Goal: Task Accomplishment & Management: Complete application form

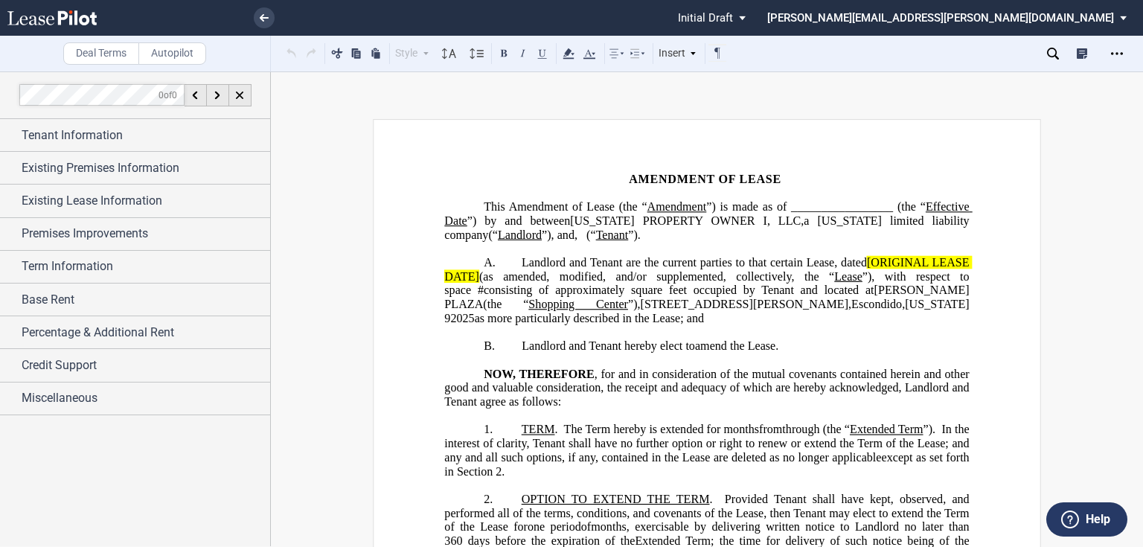
click at [904, 204] on span "”) is made as of _________________ (the “" at bounding box center [816, 206] width 220 height 13
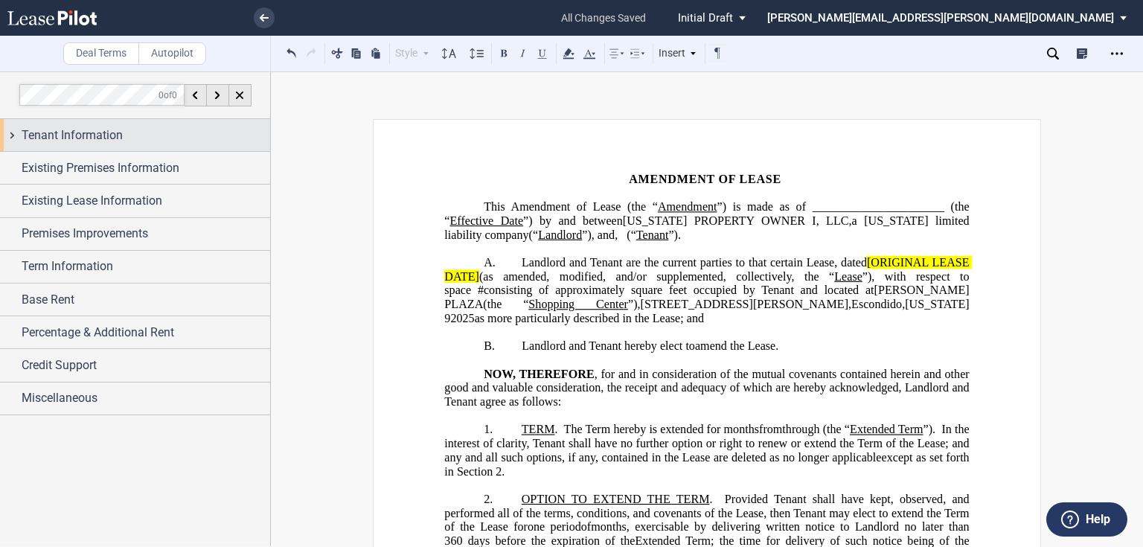
click at [109, 143] on span "Tenant Information" at bounding box center [72, 136] width 101 height 18
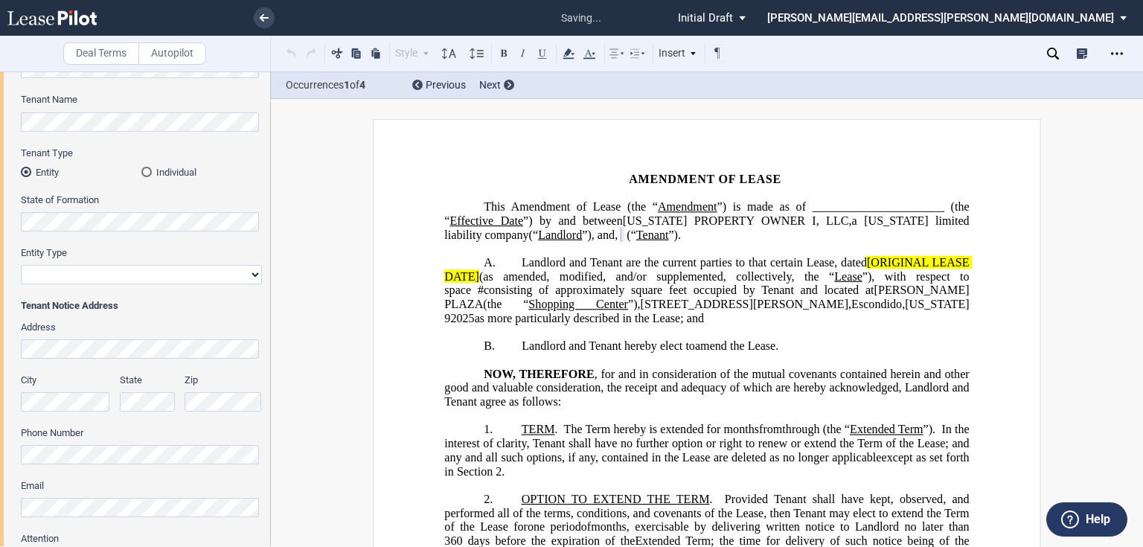
scroll to position [119, 0]
click at [60, 269] on select "Corporation Limited Liability Company General Partnership Limited Partnership O…" at bounding box center [141, 271] width 241 height 19
select select "limited liability company"
click at [21, 262] on select "Corporation Limited Liability Company General Partnership Limited Partnership O…" at bounding box center [141, 271] width 241 height 19
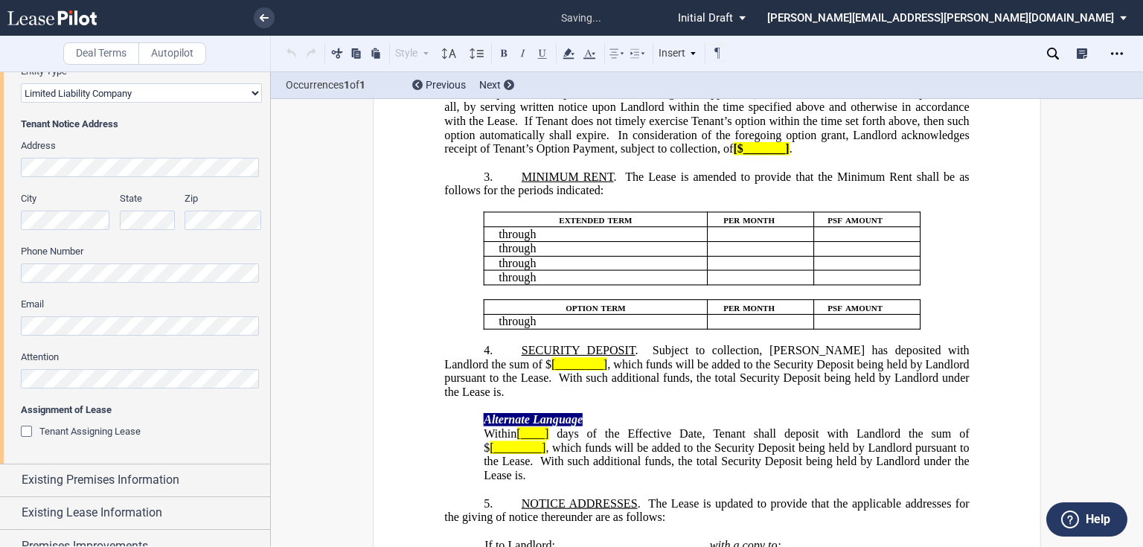
scroll to position [982, 0]
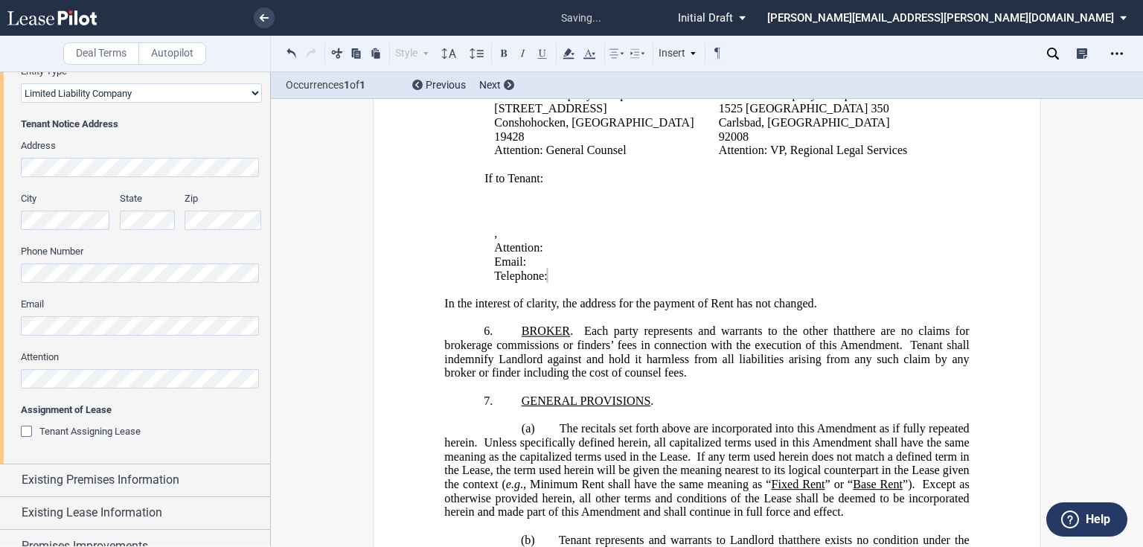
click at [141, 342] on div "Address City State Zip Phone Number Email Attention" at bounding box center [141, 271] width 241 height 265
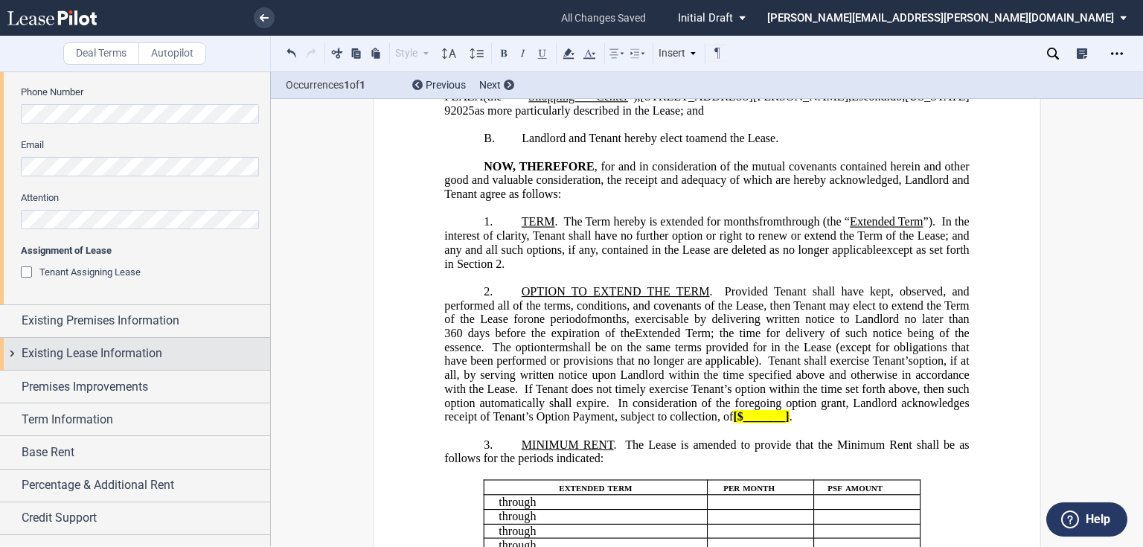
scroll to position [477, 0]
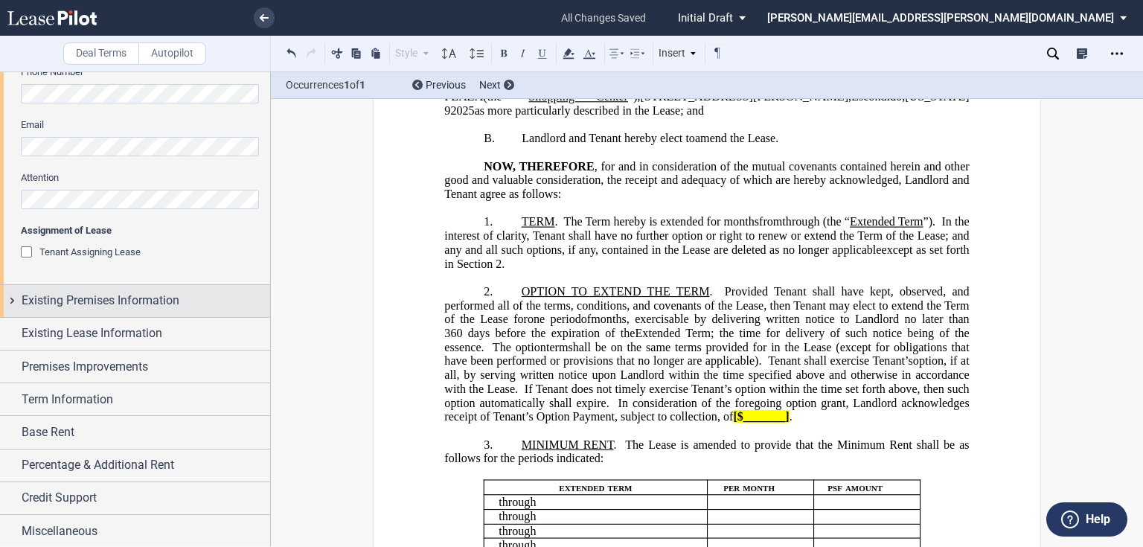
click at [128, 301] on span "Existing Premises Information" at bounding box center [101, 301] width 158 height 18
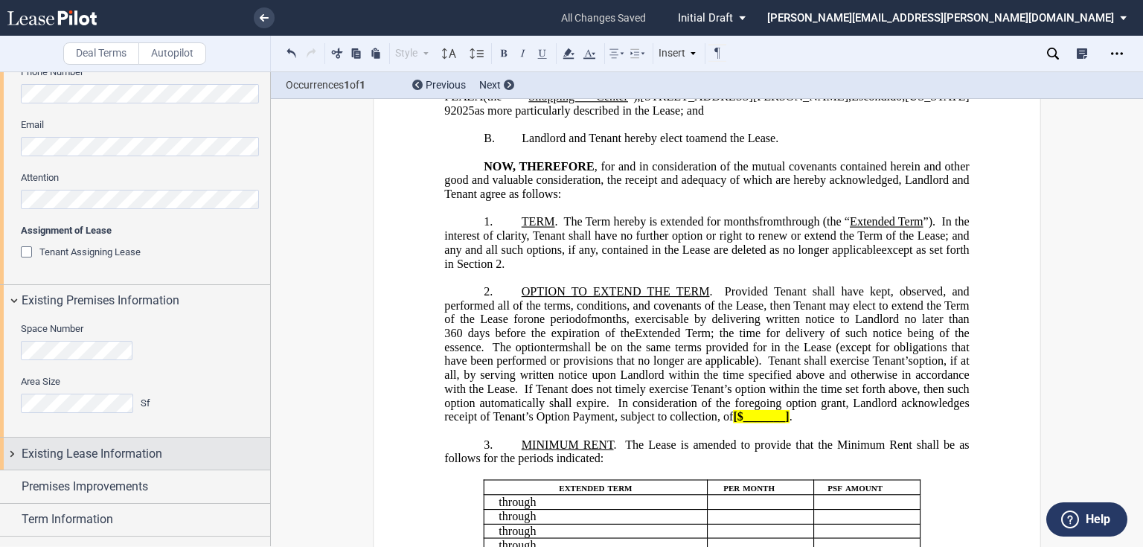
scroll to position [597, 0]
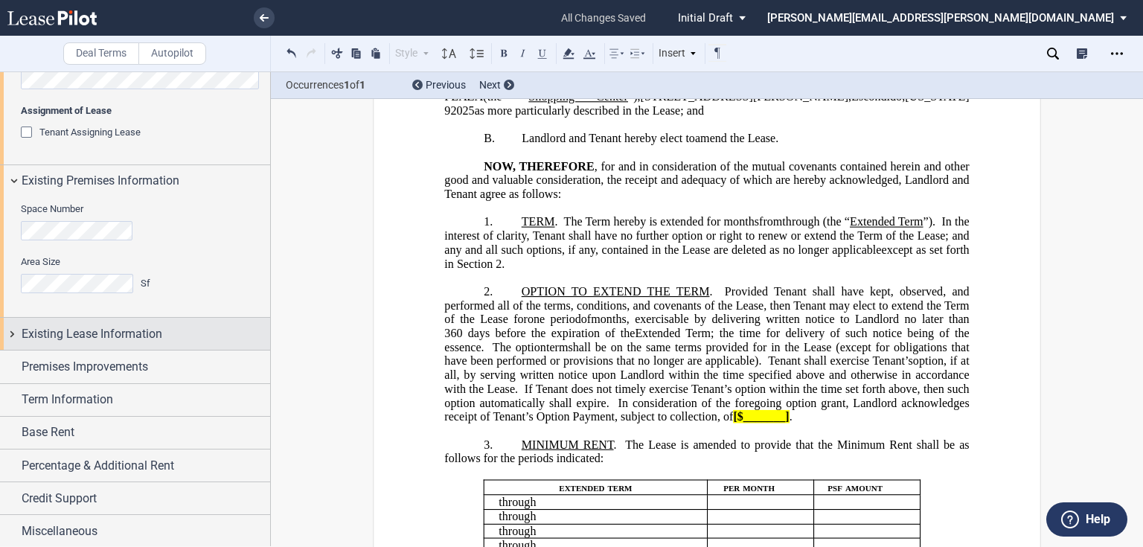
click at [112, 330] on span "Existing Lease Information" at bounding box center [92, 334] width 141 height 18
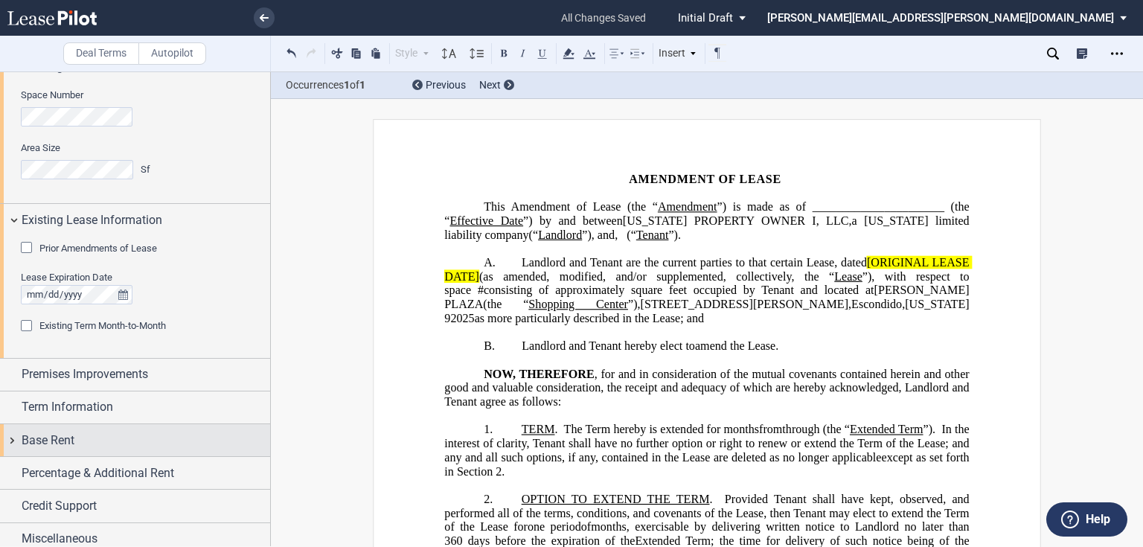
scroll to position [718, 0]
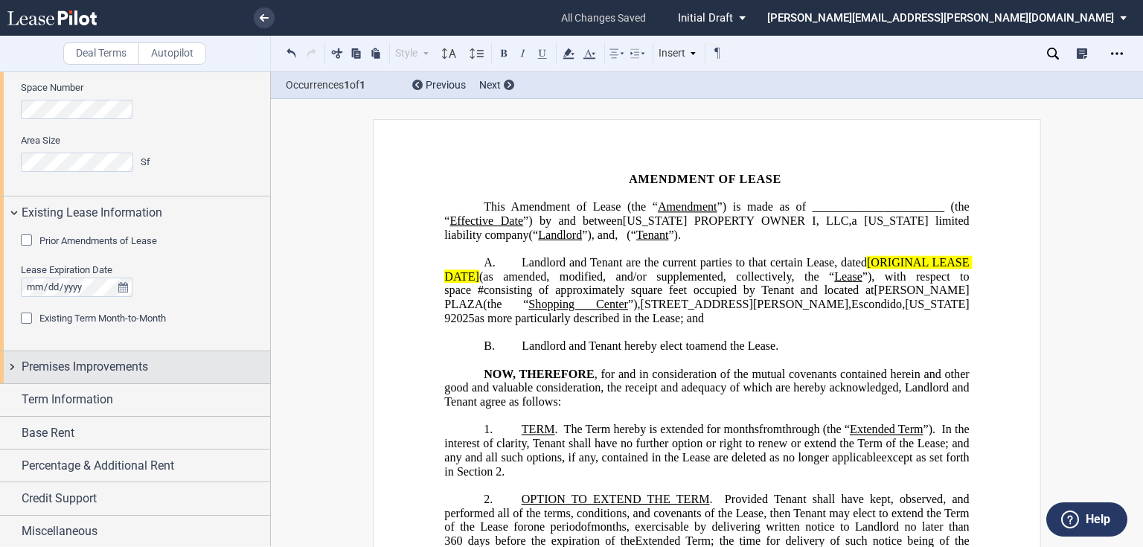
click at [44, 375] on span "Premises Improvements" at bounding box center [85, 367] width 127 height 18
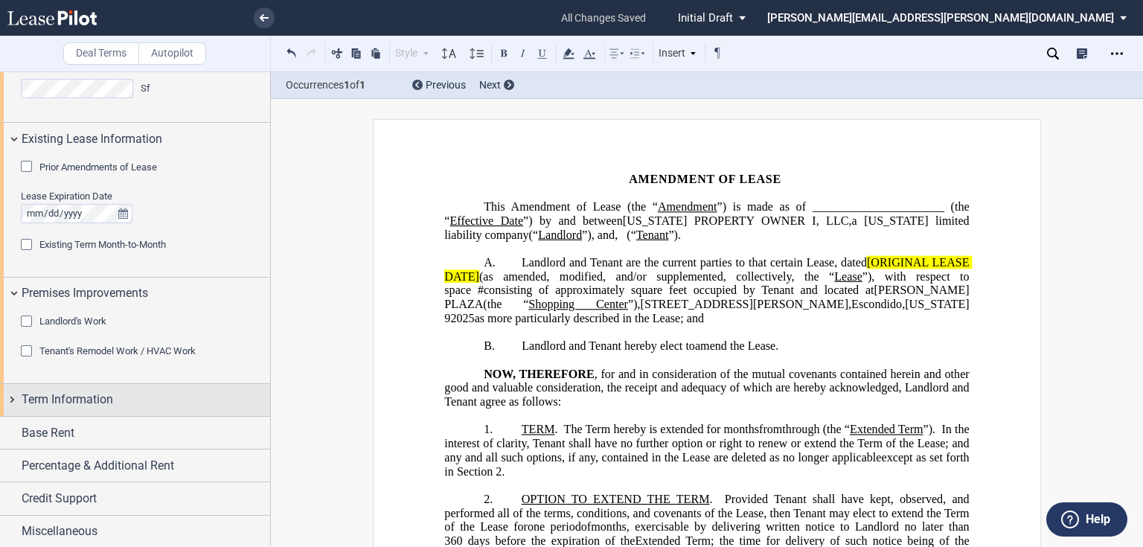
click at [51, 408] on div "Term Information" at bounding box center [135, 400] width 270 height 32
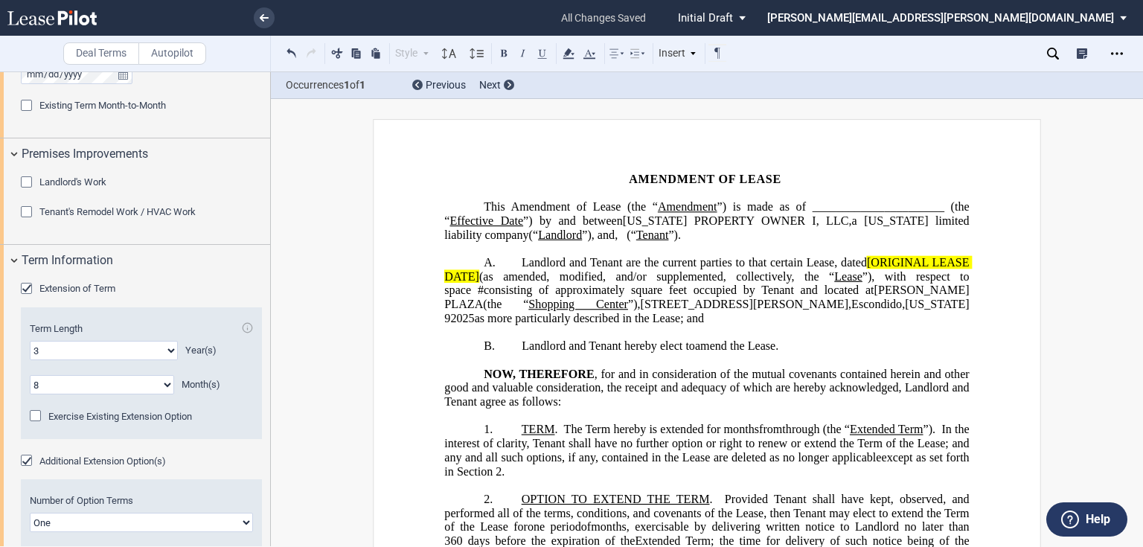
scroll to position [971, 0]
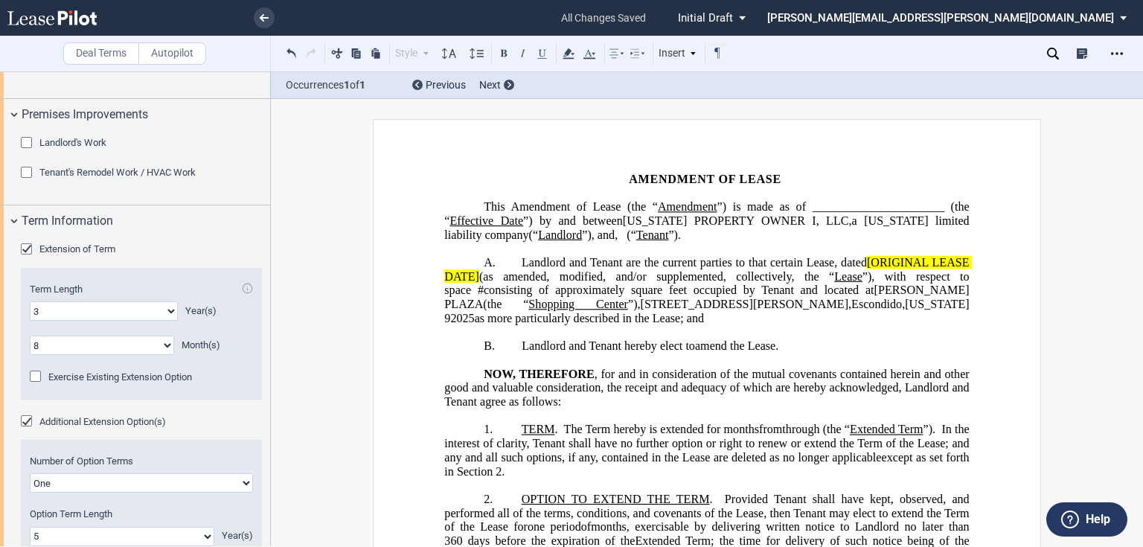
click at [27, 249] on div "Extension of Term" at bounding box center [28, 250] width 15 height 15
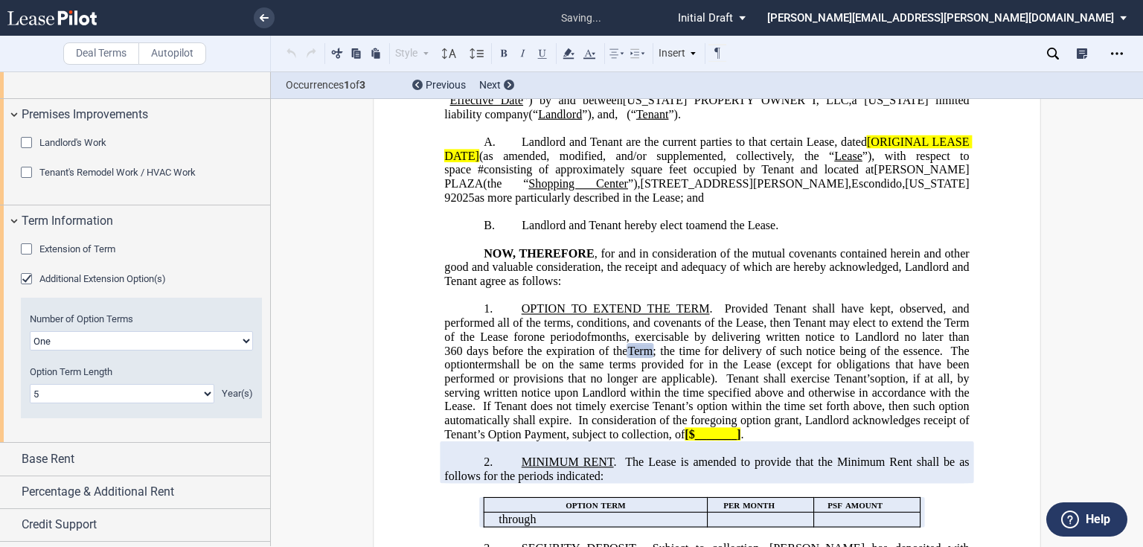
scroll to position [219, 0]
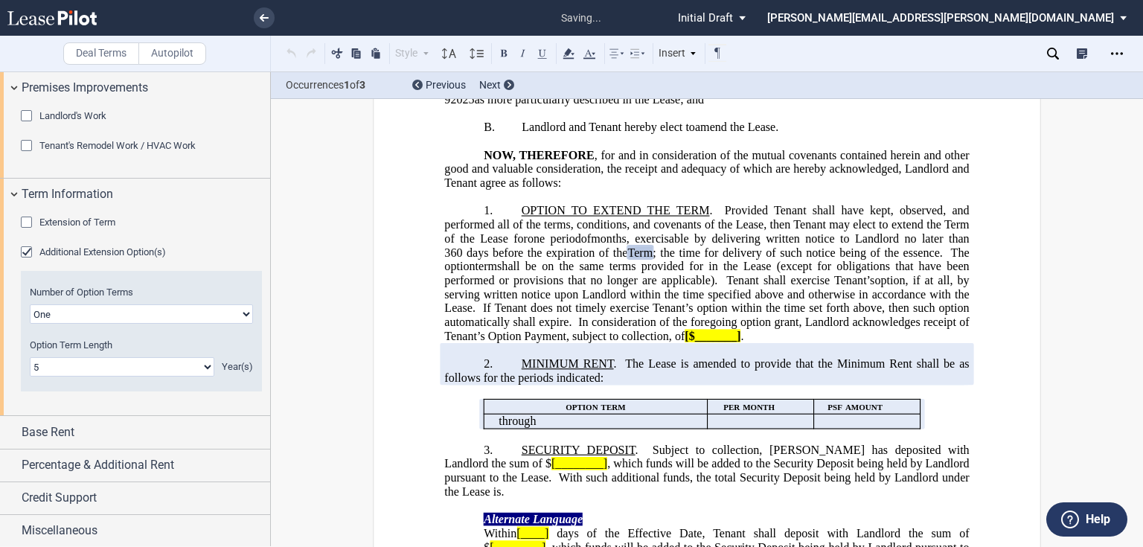
click at [29, 253] on div "Additional Extension Option(s)" at bounding box center [28, 253] width 15 height 15
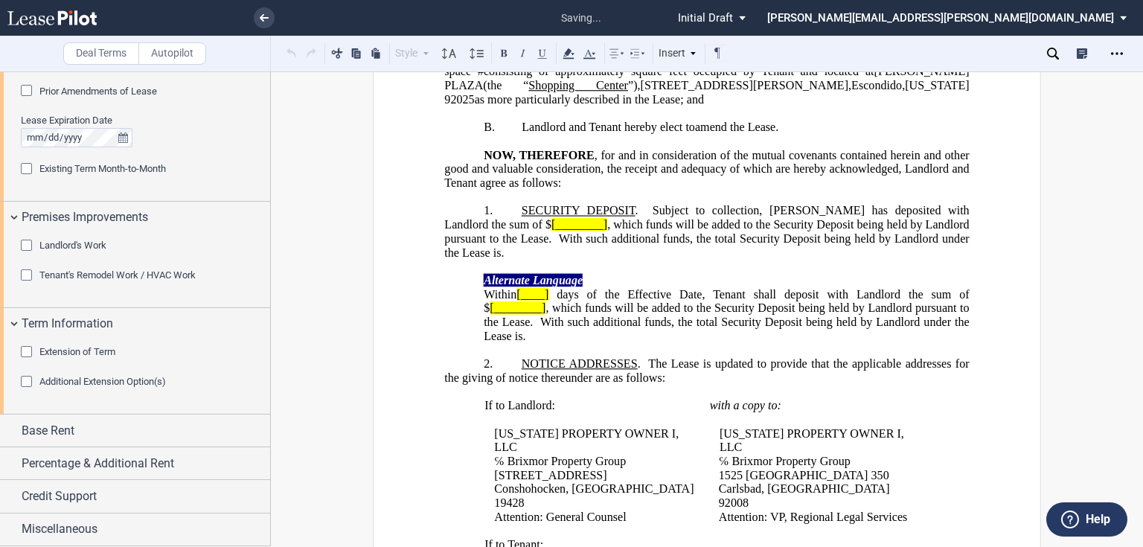
scroll to position [866, 0]
click at [56, 493] on span "Credit Support" at bounding box center [59, 498] width 75 height 18
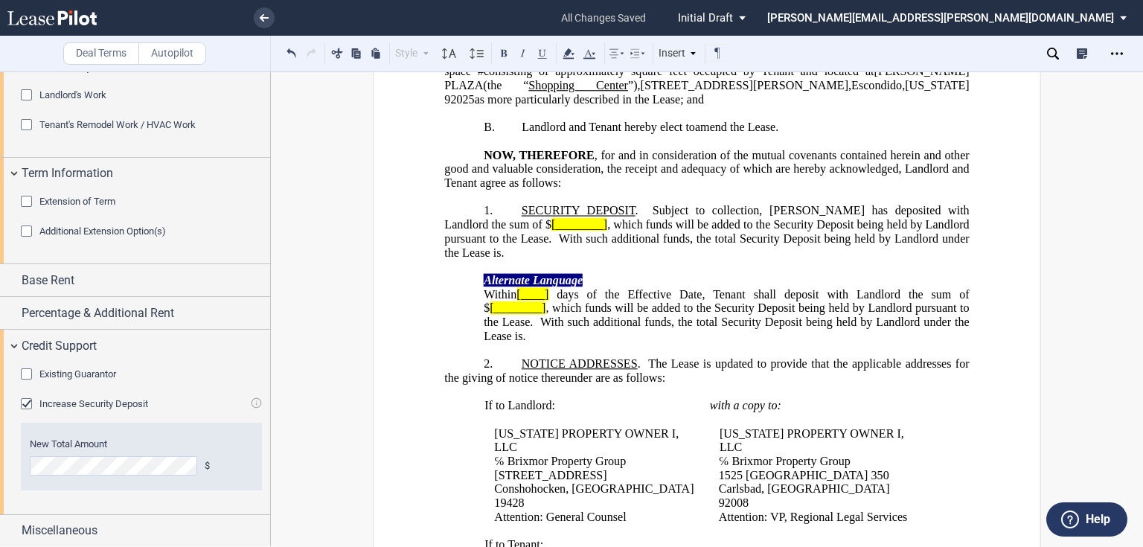
click at [27, 405] on div "Increase Security Deposit" at bounding box center [28, 405] width 15 height 15
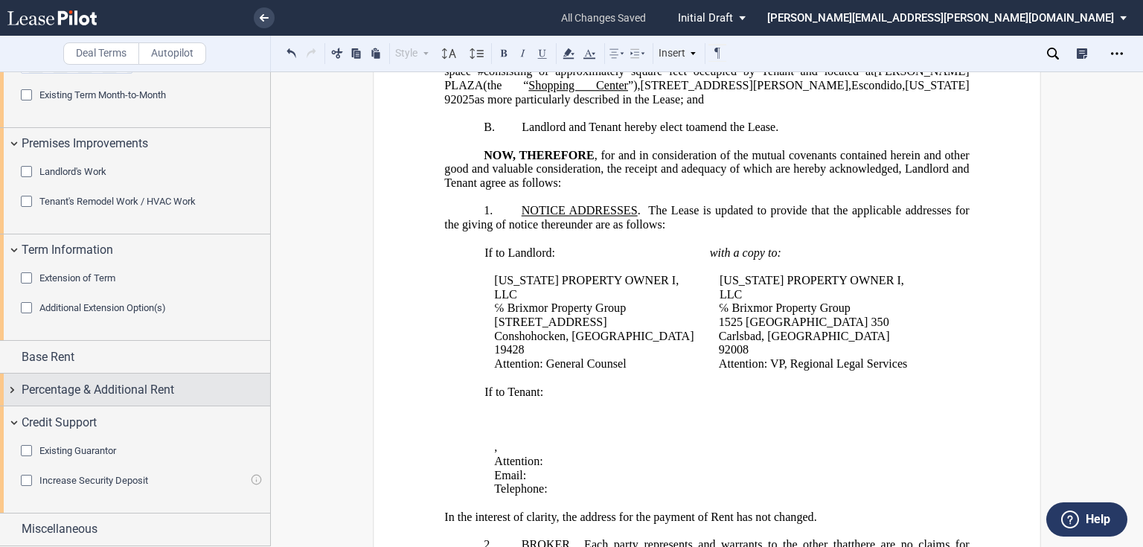
scroll to position [940, 0]
click at [33, 452] on div "Existing Guarantor" at bounding box center [28, 454] width 15 height 15
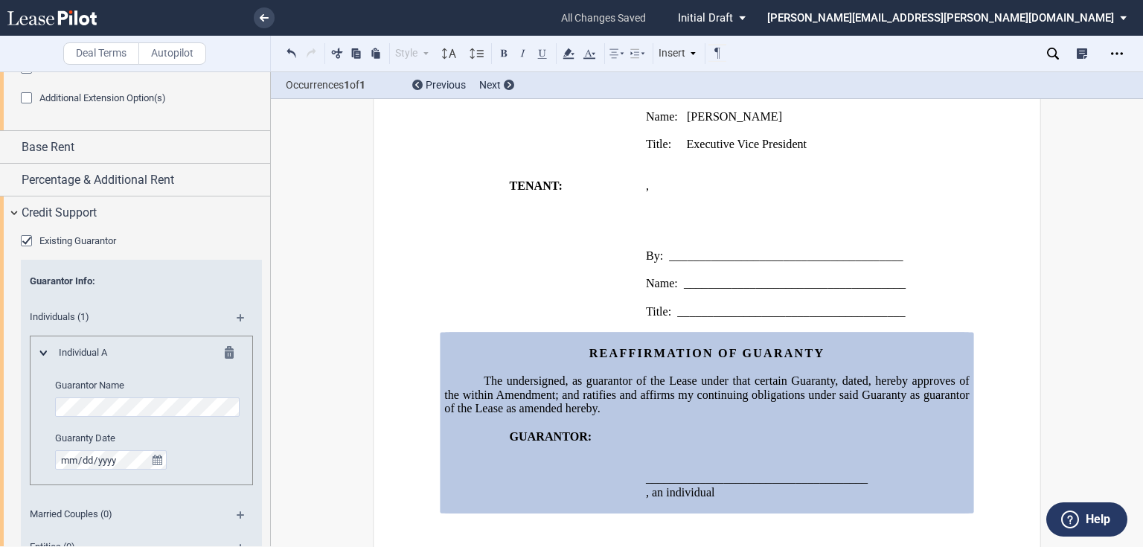
scroll to position [1238, 0]
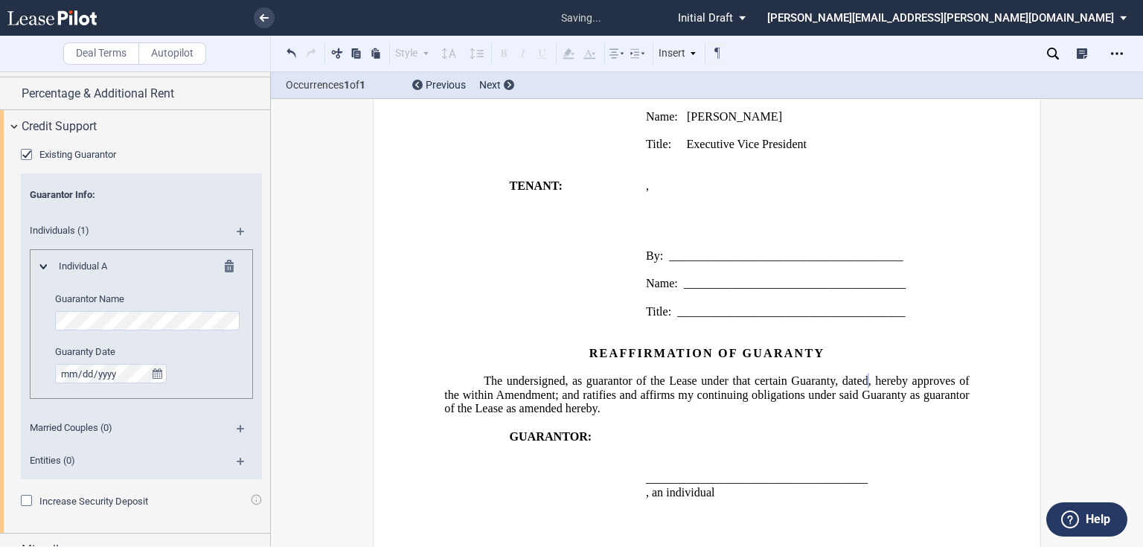
click at [616, 360] on p at bounding box center [706, 367] width 525 height 14
click at [51, 316] on div "Individual A Guarantor Name Guaranty Date" at bounding box center [141, 322] width 202 height 124
click at [703, 291] on p "﻿" at bounding box center [808, 298] width 325 height 14
drag, startPoint x: 680, startPoint y: 271, endPoint x: 698, endPoint y: 269, distance: 18.7
click at [684, 277] on span "_____________________________________" at bounding box center [795, 283] width 222 height 13
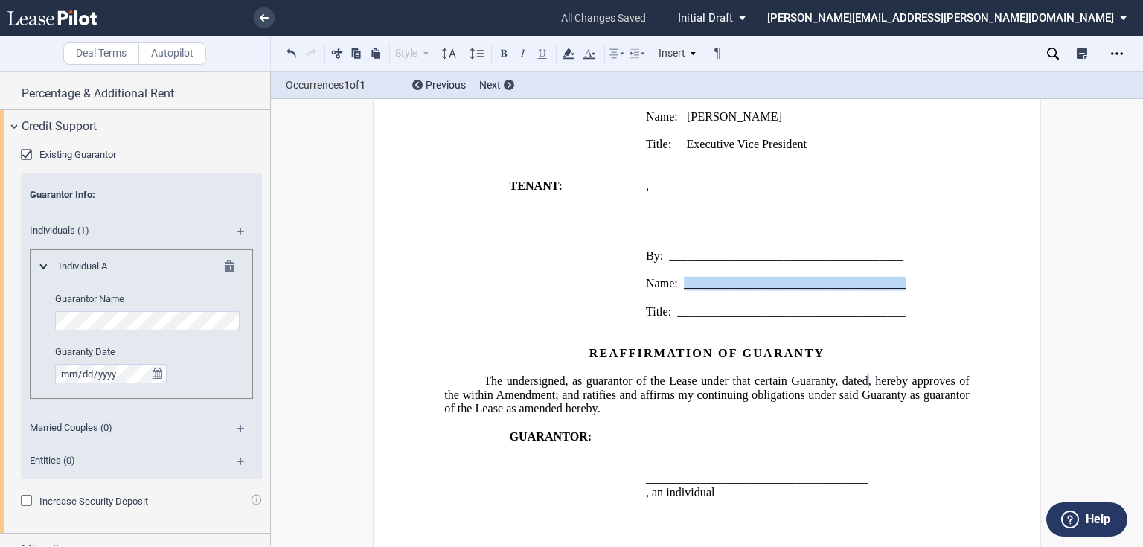
click at [902, 277] on span "_____________________________________" at bounding box center [795, 283] width 222 height 13
click at [760, 319] on p "﻿" at bounding box center [808, 326] width 325 height 14
click at [886, 444] on p at bounding box center [808, 451] width 325 height 14
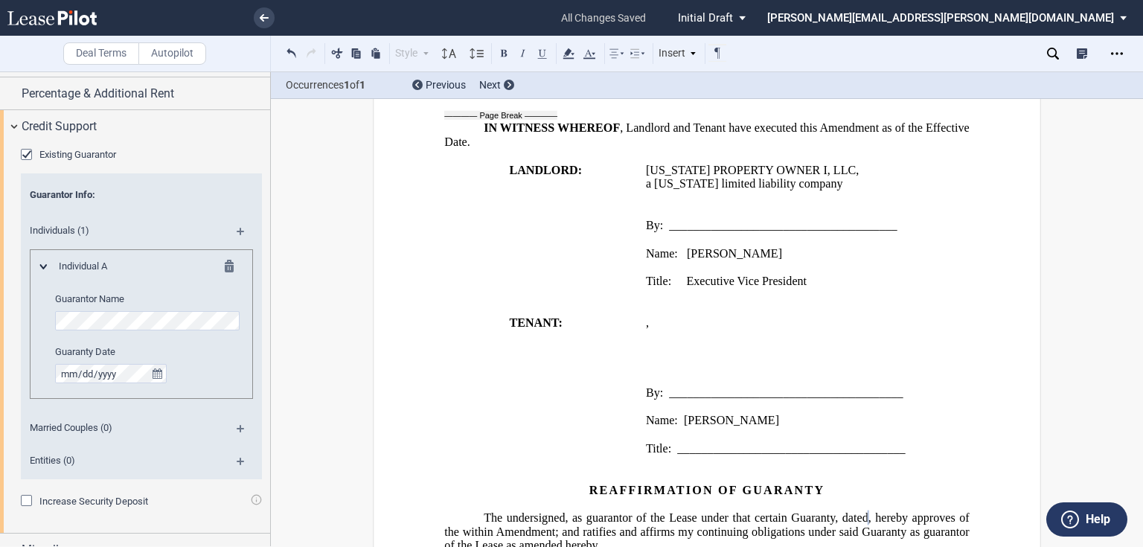
scroll to position [1152, 0]
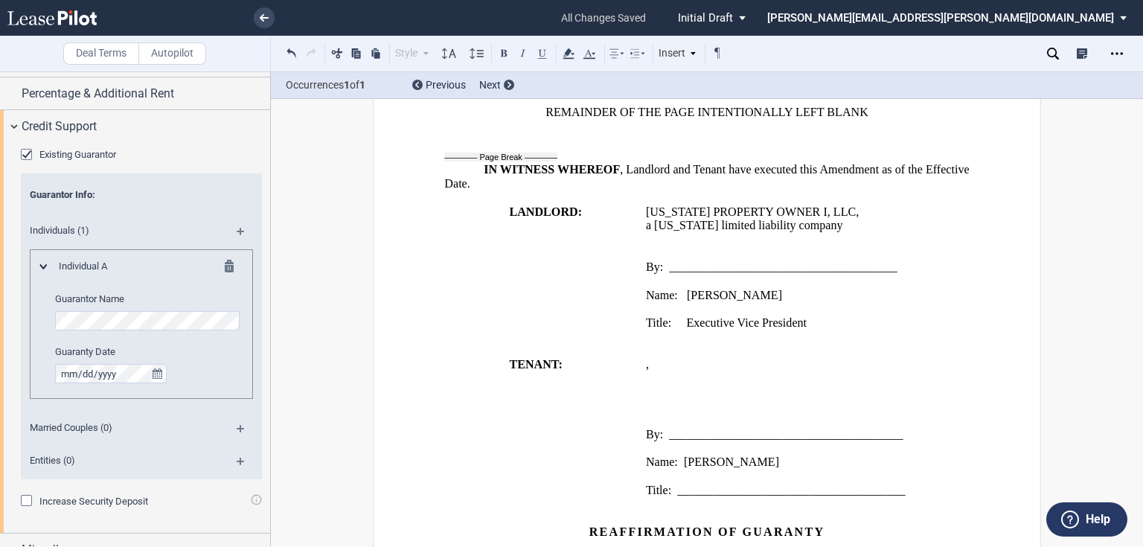
click at [840, 316] on p "Title: Executive Vice President" at bounding box center [808, 323] width 325 height 14
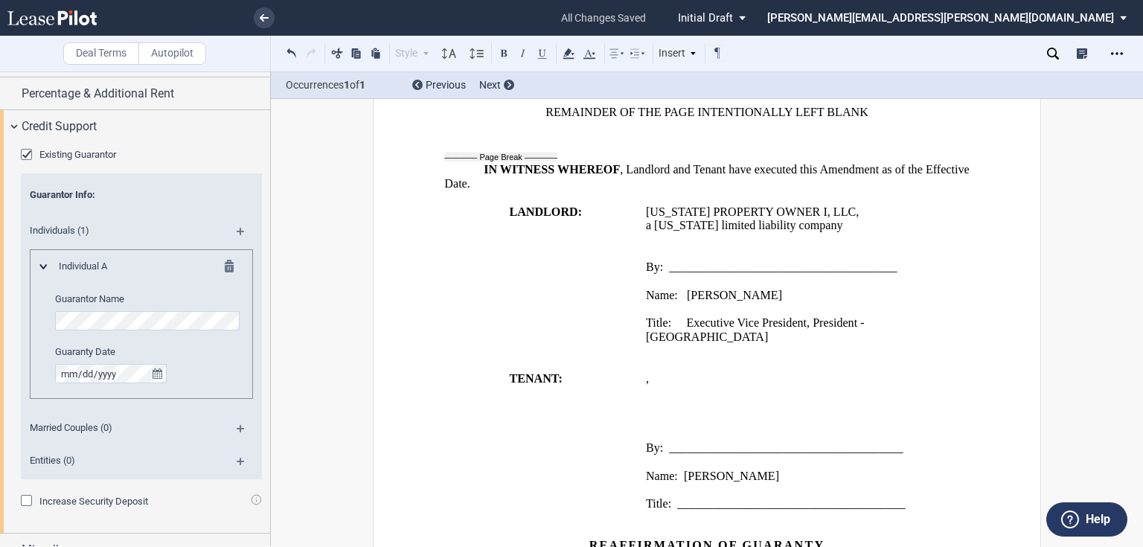
click at [875, 344] on p "﻿" at bounding box center [808, 351] width 325 height 14
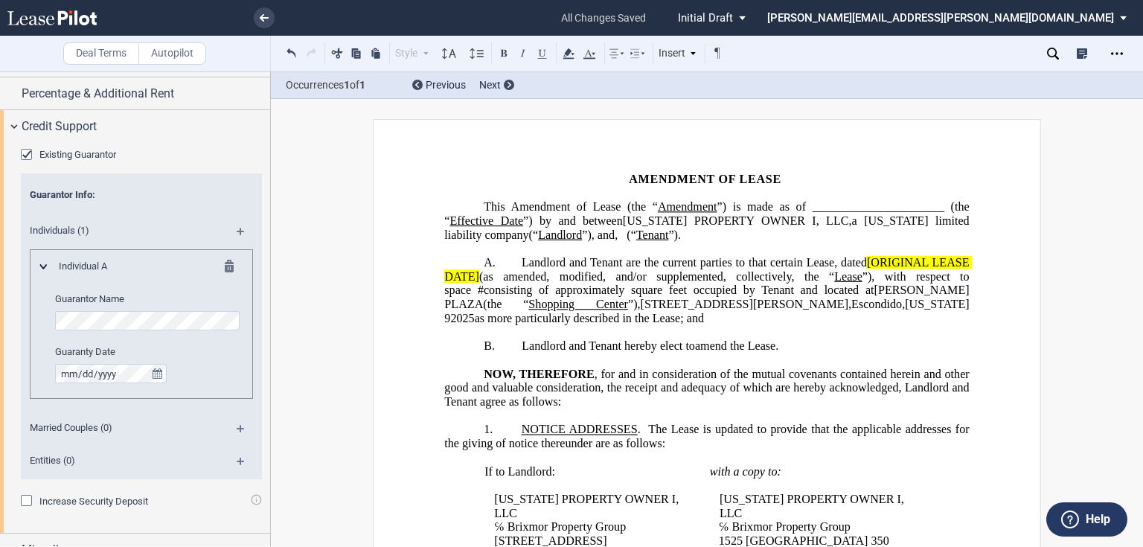
scroll to position [0, 0]
click at [865, 277] on span "[ORIGINAL LEASE DATE]" at bounding box center [708, 269] width 528 height 27
click at [479, 283] on span "(as amended, modified, and/or supplemented, collectively, the “" at bounding box center [656, 275] width 355 height 13
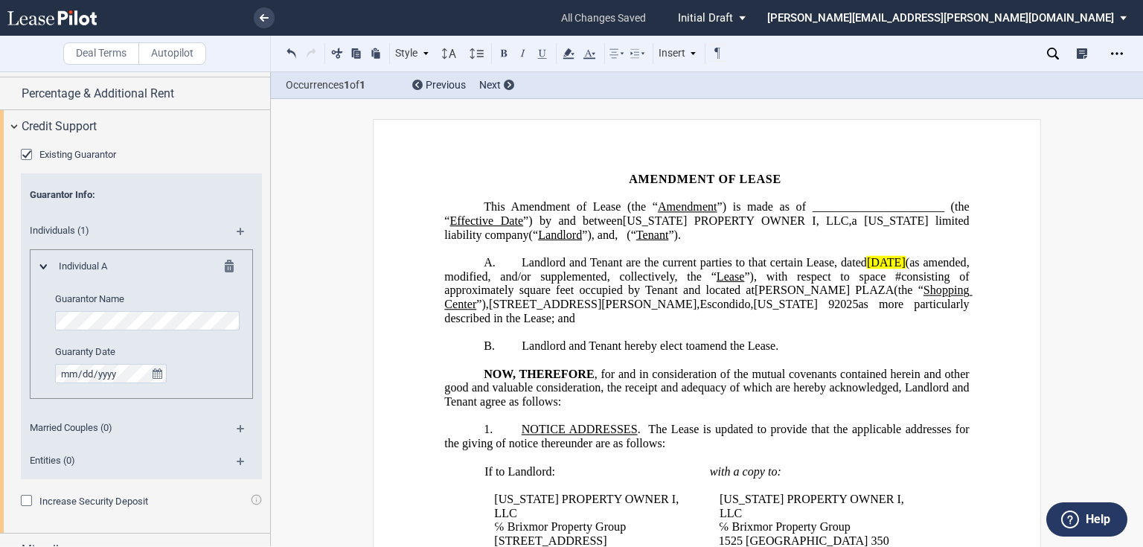
click at [834, 269] on span "Landlord and Tenant are the current parties to that certain Lease, dated" at bounding box center [694, 262] width 345 height 13
click at [568, 54] on use at bounding box center [568, 53] width 11 height 10
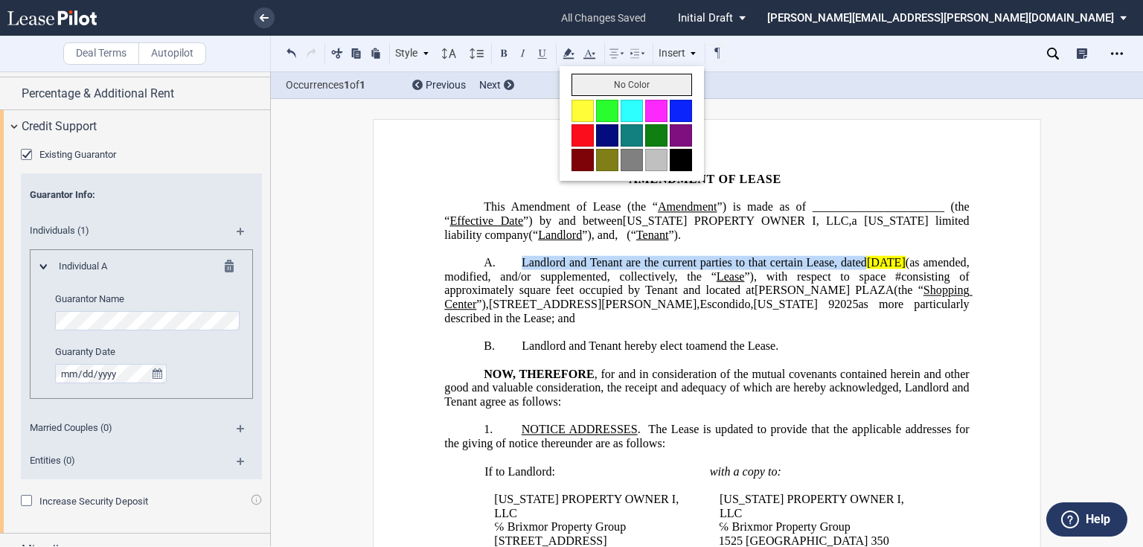
click at [598, 89] on button "No Color" at bounding box center [632, 85] width 121 height 22
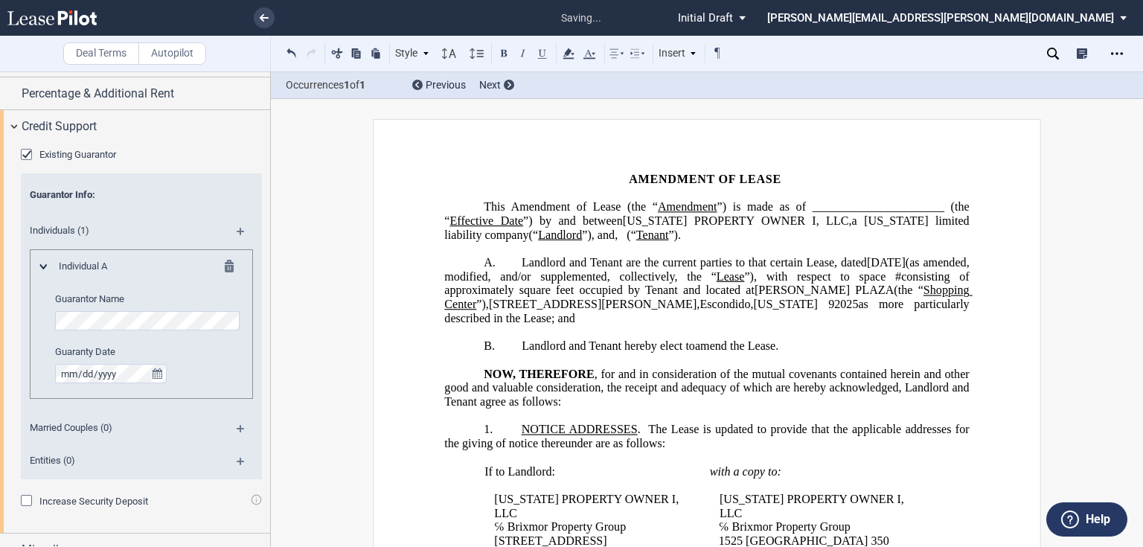
click at [633, 256] on p "﻿" at bounding box center [706, 249] width 525 height 14
click at [668, 241] on span "”)." at bounding box center [674, 234] width 13 height 13
click at [707, 242] on p "This ﻿ ﻿ ﻿ ﻿ Amendment of Lease (the “ Amendment ”) is made as of _____________…" at bounding box center [706, 221] width 525 height 42
click at [703, 242] on p "This ﻿ ﻿ ﻿ ﻿ Amendment of Lease (the “ Amendment ”) is made as of _____________…" at bounding box center [706, 221] width 525 height 42
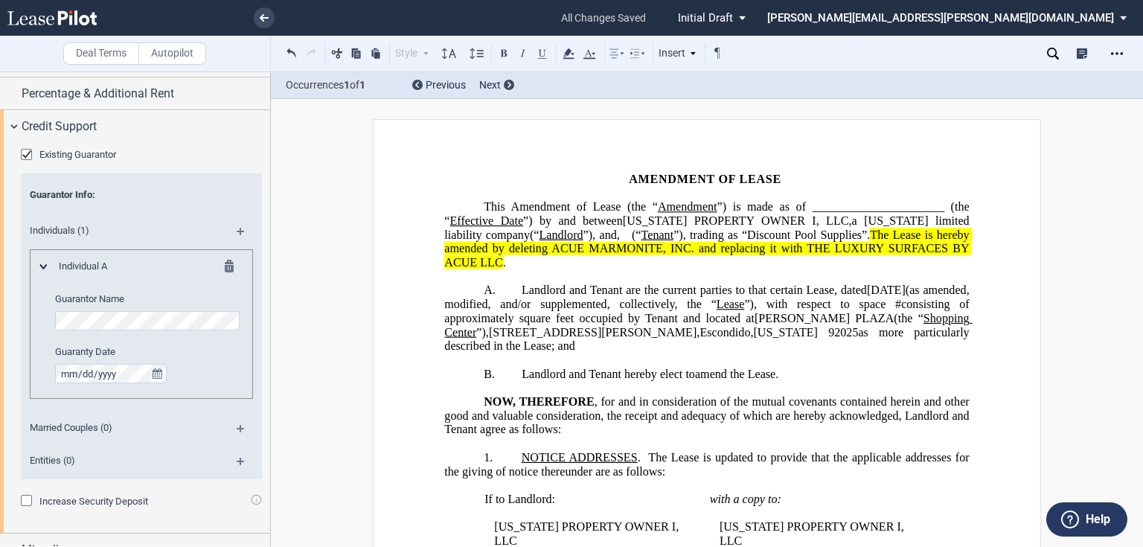
click at [752, 278] on p "﻿" at bounding box center [706, 276] width 525 height 14
click at [938, 250] on span "The Lease is hereby amended by deleting ACUE MARMONITE, INC. and replacing it w…" at bounding box center [708, 248] width 528 height 41
click at [543, 260] on span "The Lease is hereby amended by deleting ACUE MARMONITE, INC. and replacing it w…" at bounding box center [708, 248] width 528 height 41
click at [546, 261] on span "The Lease is hereby amended by deleting KP Pools LLC, a [US_STATE] limited liab…" at bounding box center [708, 248] width 528 height 41
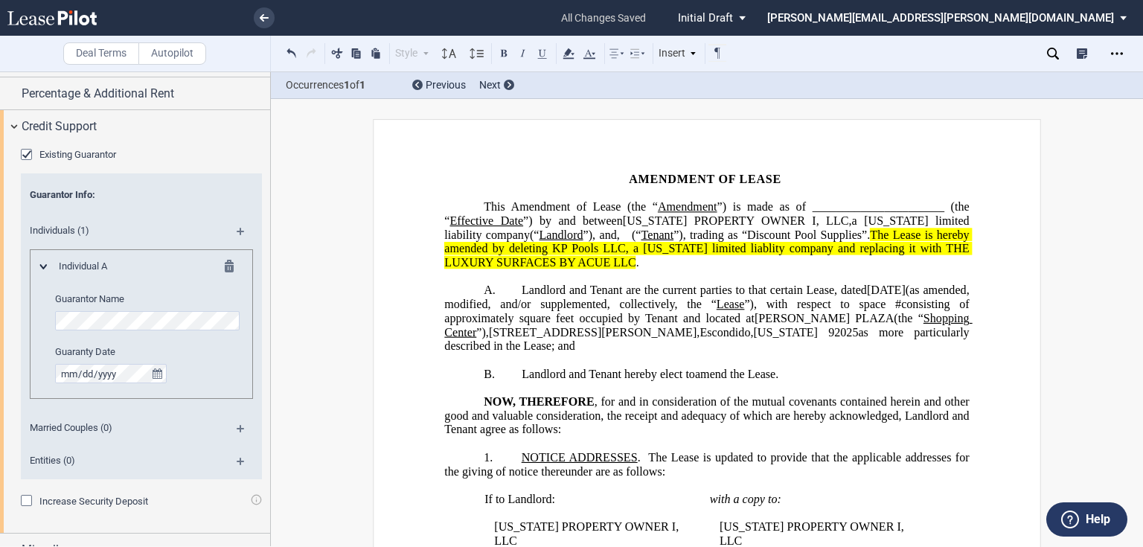
drag, startPoint x: 554, startPoint y: 261, endPoint x: 541, endPoint y: 278, distance: 21.9
click at [541, 278] on p "﻿" at bounding box center [706, 276] width 525 height 14
click at [549, 262] on span "The Lease is hereby amended by deleting KP Pools LLC, a [US_STATE] limited liab…" at bounding box center [708, 248] width 528 height 41
click at [720, 261] on span "The Lease is hereby amended by deleting KP Pools LLC, a [US_STATE] limited liab…" at bounding box center [708, 248] width 528 height 41
click at [639, 261] on span "." at bounding box center [637, 262] width 3 height 13
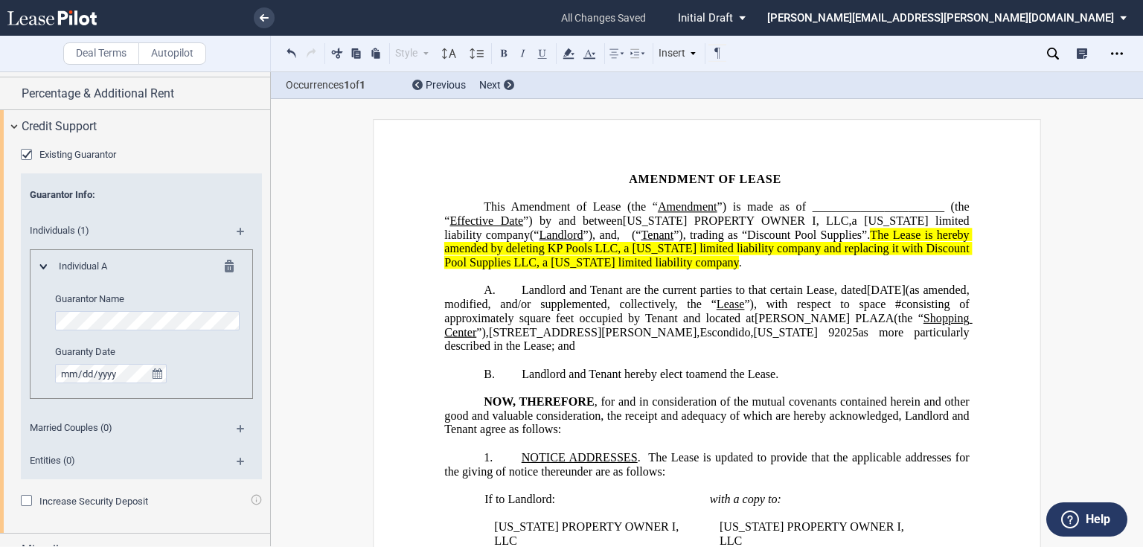
click at [542, 395] on p "﻿" at bounding box center [706, 388] width 525 height 14
click at [522, 461] on span "NOTICE ADDRESSES" at bounding box center [580, 457] width 116 height 13
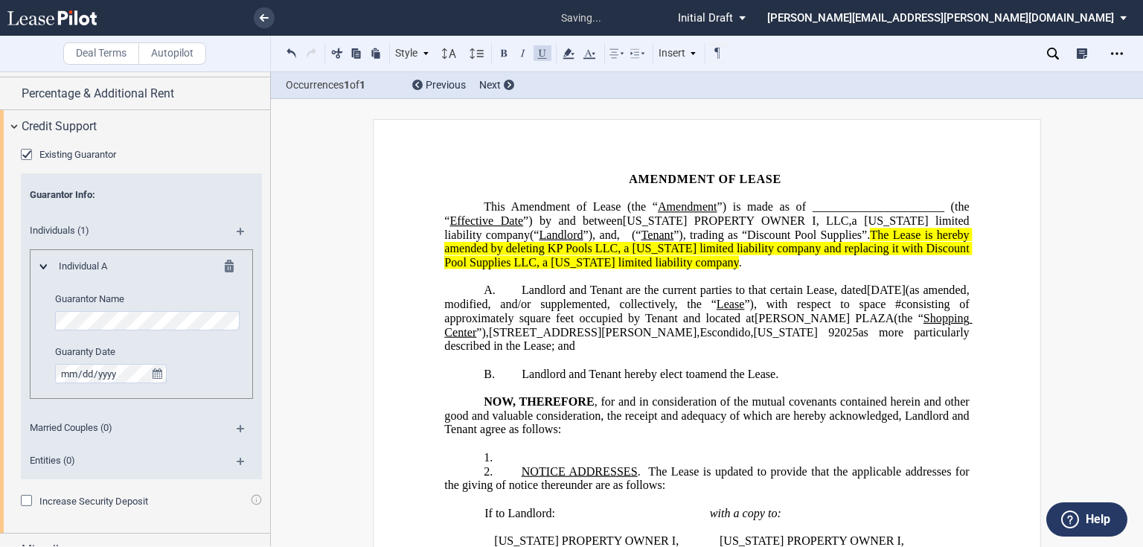
click at [529, 465] on p "1. ﻿" at bounding box center [706, 458] width 525 height 14
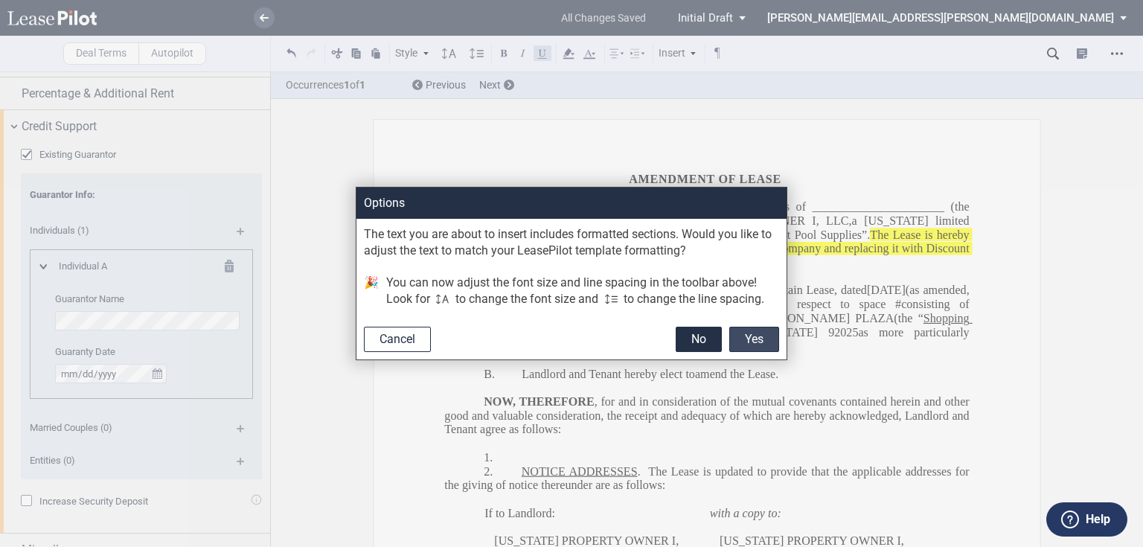
click at [747, 340] on button "Yes" at bounding box center [754, 339] width 50 height 25
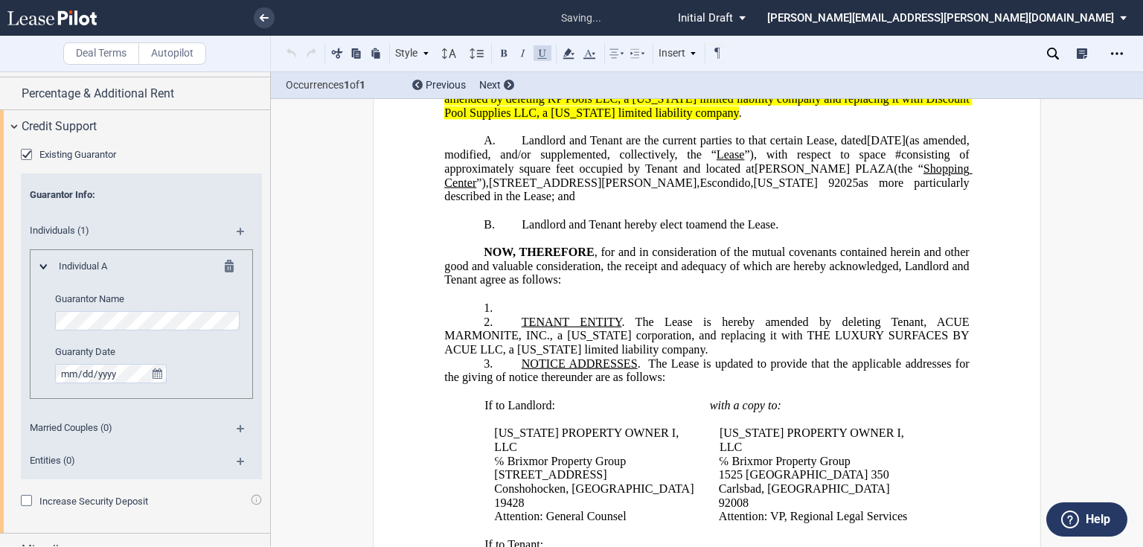
scroll to position [179, 0]
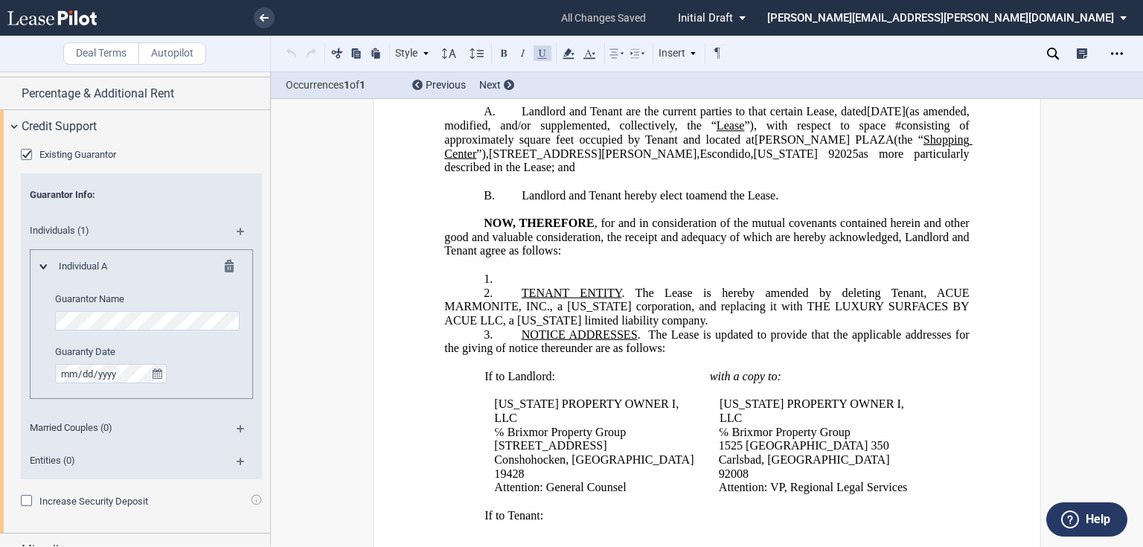
click at [514, 305] on p "2. TENANT ENTITY . The Lease is hereby amended by deleting Tenant, ACUE MARMONI…" at bounding box center [706, 307] width 525 height 42
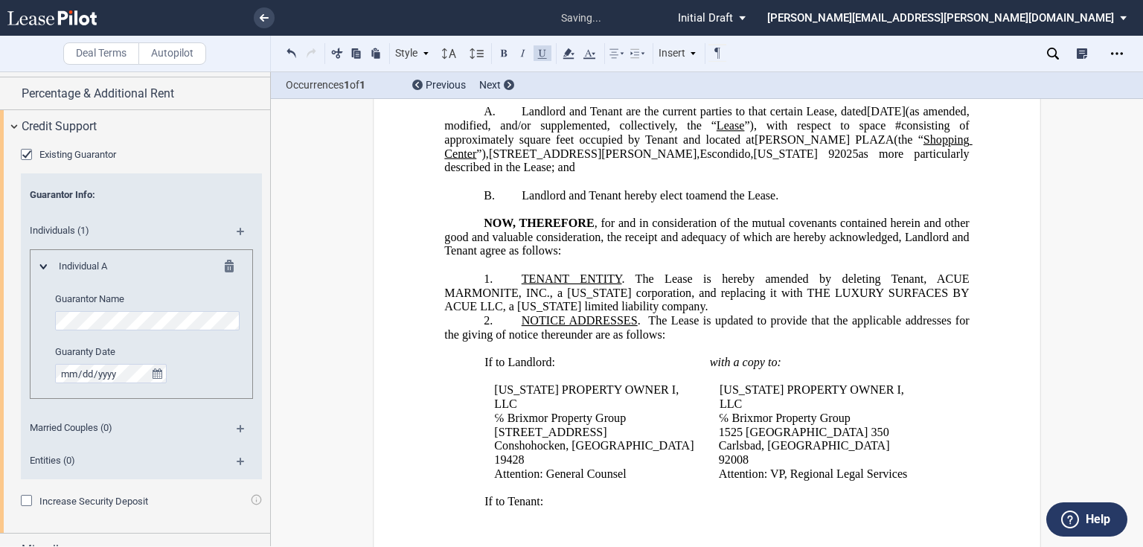
click at [642, 314] on p "1. ﻿ TENANT ENTITY . The Lease is hereby amended by deleting Tenant, ACUE MARMO…" at bounding box center [706, 293] width 525 height 42
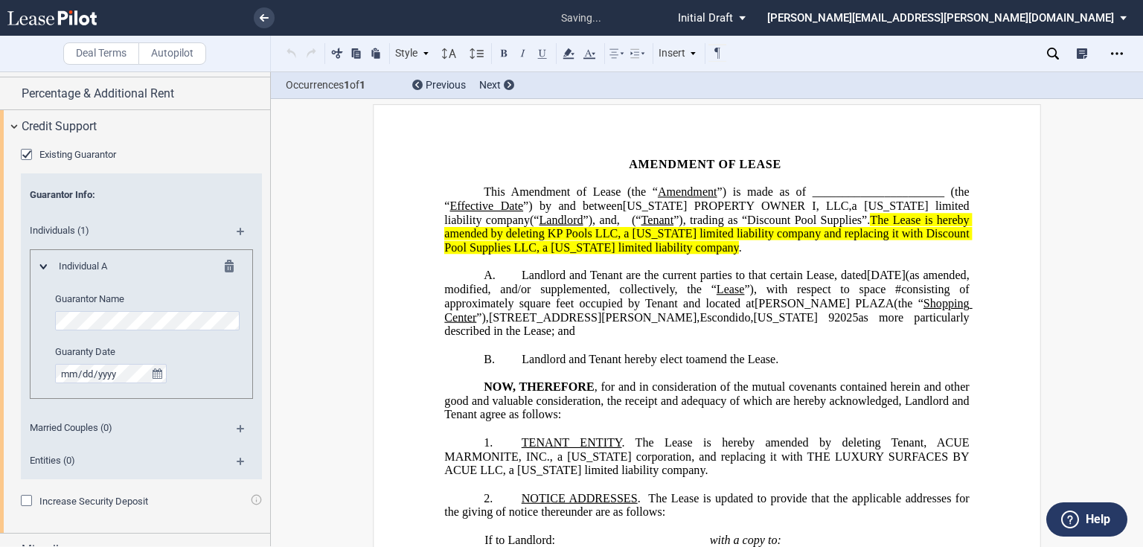
scroll to position [0, 0]
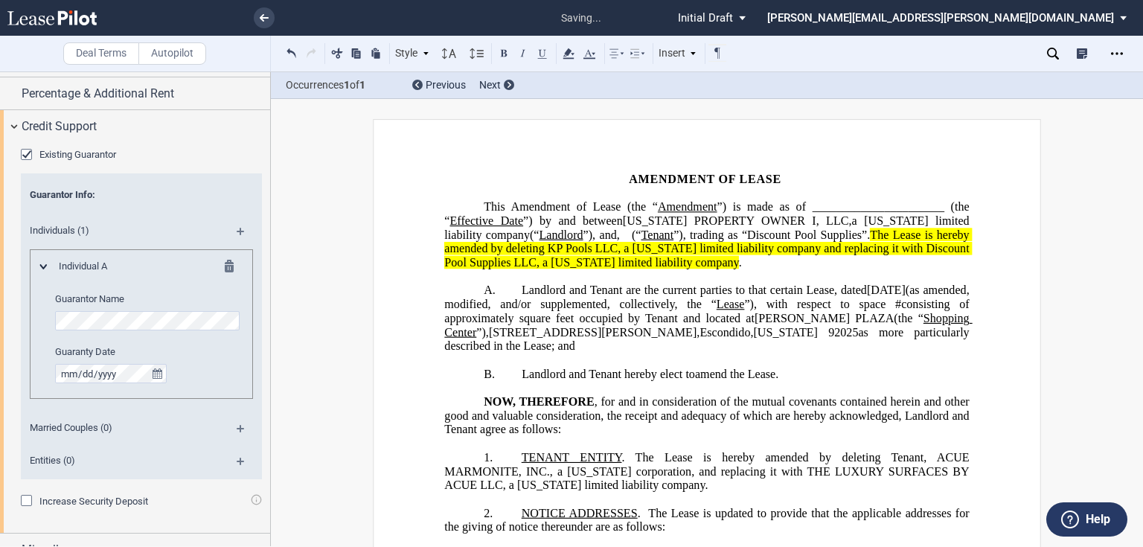
click at [753, 266] on span "The Lease is hereby amended by deleting KP Pools LLC, a [US_STATE] limited liab…" at bounding box center [708, 248] width 528 height 41
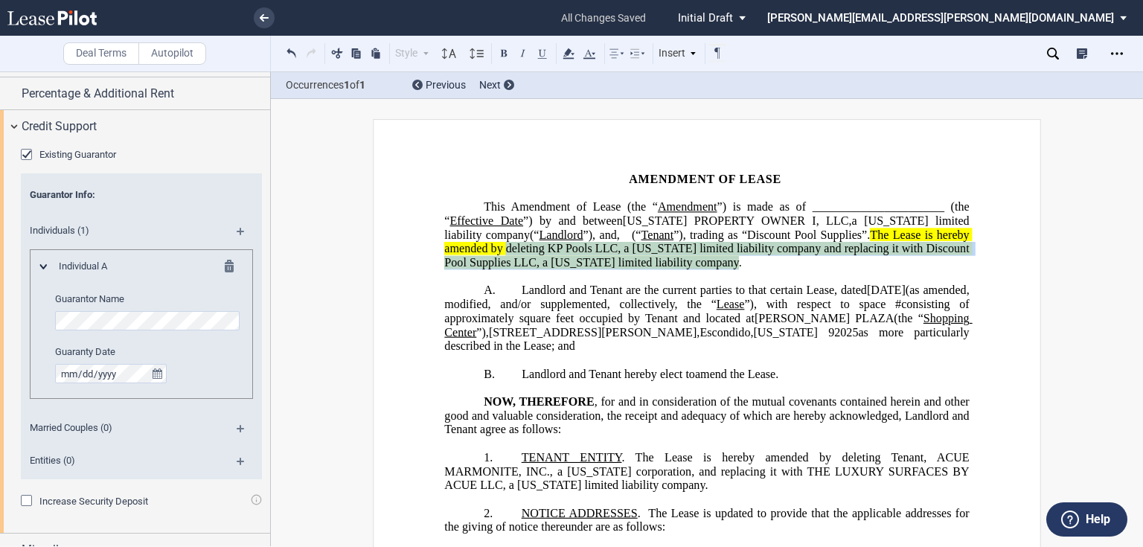
drag, startPoint x: 844, startPoint y: 247, endPoint x: 524, endPoint y: 272, distance: 321.1
click at [524, 269] on span "The Lease is hereby amended by deleting KP Pools LLC, a [US_STATE] limited liab…" at bounding box center [708, 248] width 528 height 41
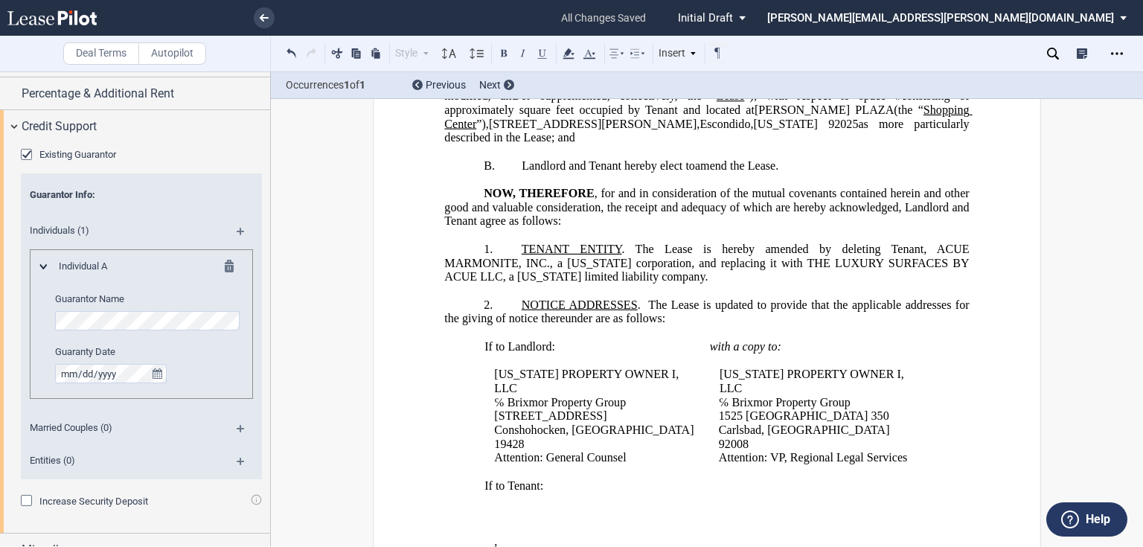
scroll to position [238, 0]
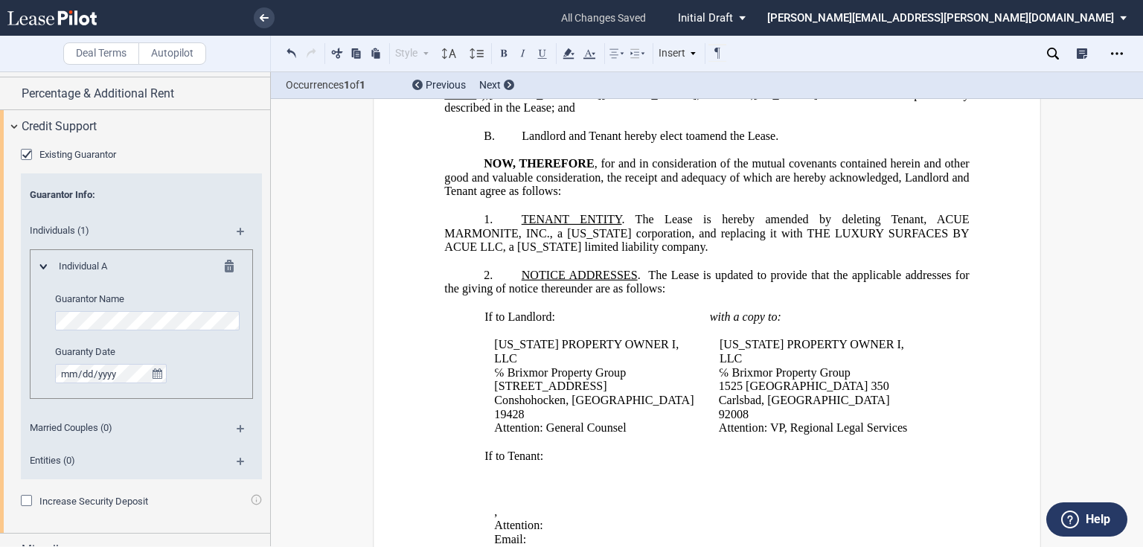
click at [796, 269] on p "​" at bounding box center [706, 262] width 525 height 14
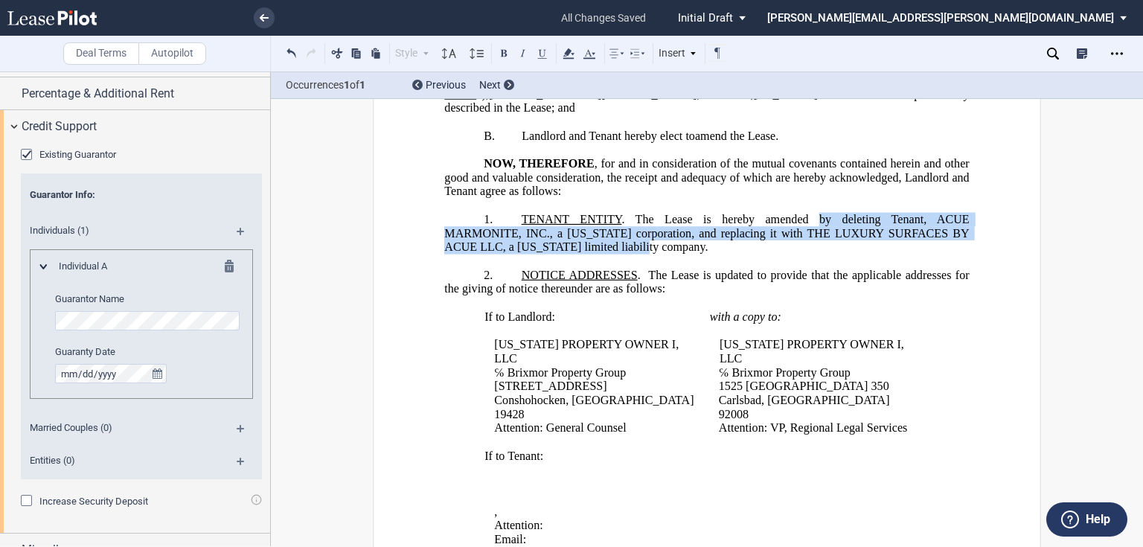
drag, startPoint x: 818, startPoint y: 229, endPoint x: 630, endPoint y: 258, distance: 189.7
click at [630, 254] on span ". The Lease is hereby amended by deleting Tenant, ACUE MARMONITE, INC., a [US_S…" at bounding box center [708, 233] width 528 height 41
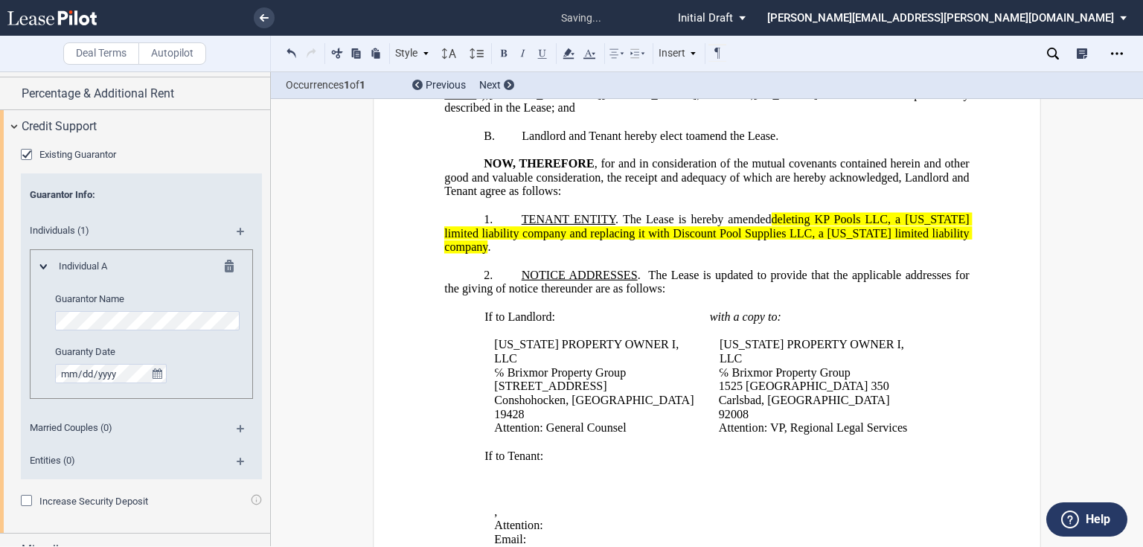
click at [781, 231] on span "deleting KP Pools LLC, a [US_STATE] limited liability company and replacing it …" at bounding box center [708, 233] width 528 height 41
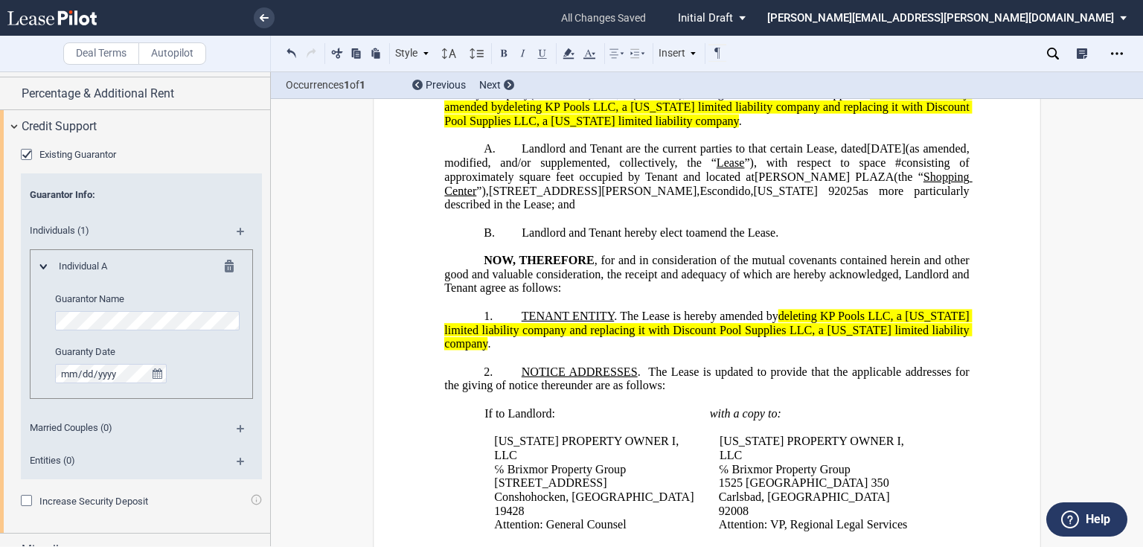
scroll to position [0, 0]
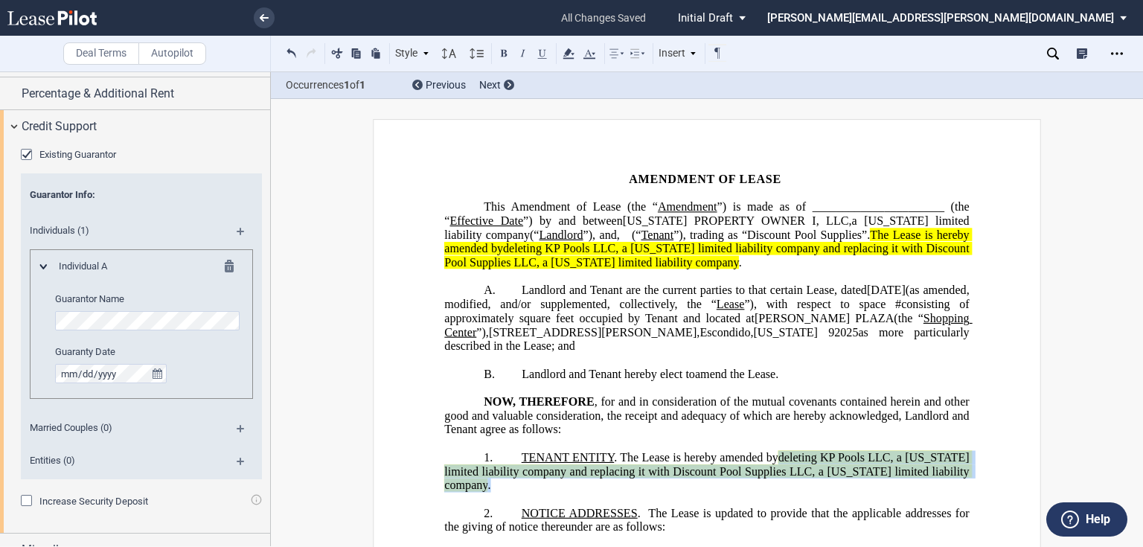
click at [688, 493] on p "1. ﻿ TENANT ENTITY . The Lease is hereby amended by deleting KP Pools LLC, a [U…" at bounding box center [706, 472] width 525 height 42
click at [563, 51] on icon at bounding box center [569, 54] width 18 height 18
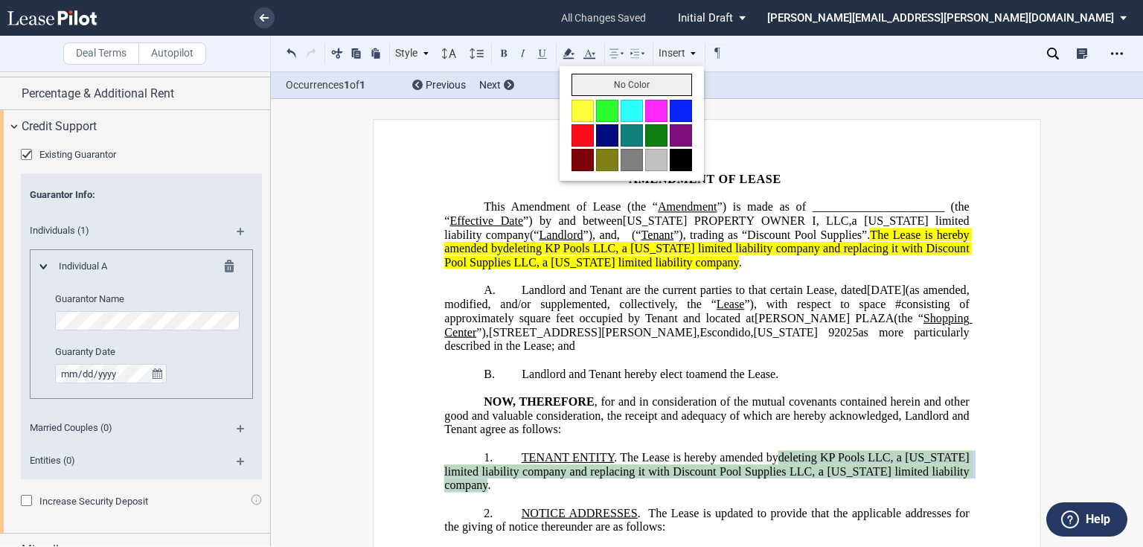
click at [582, 80] on button "No Color" at bounding box center [632, 85] width 121 height 22
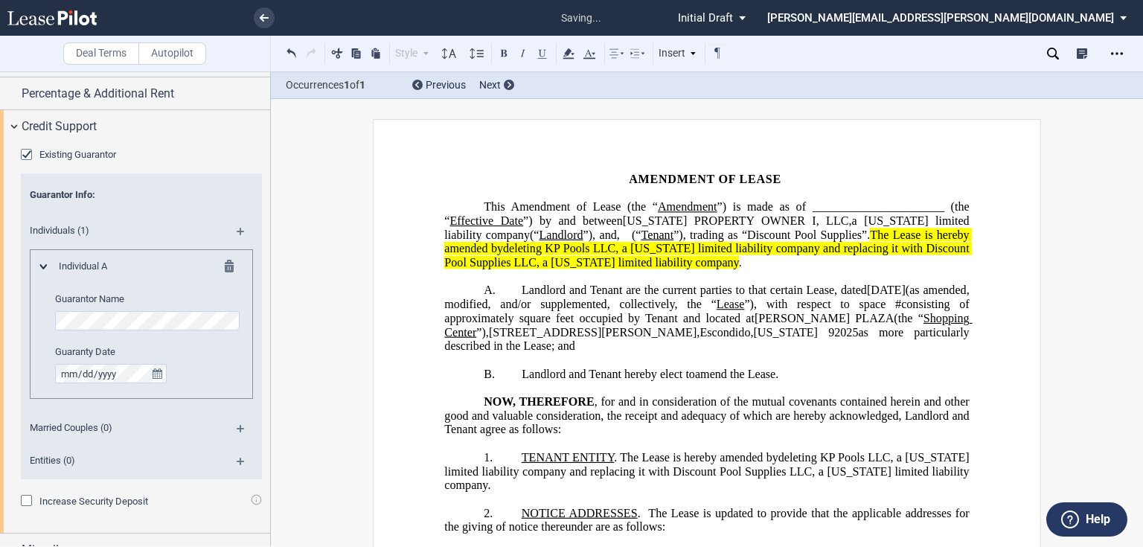
click at [646, 380] on span "Landlord and Tenant hereby elect to" at bounding box center [608, 373] width 173 height 13
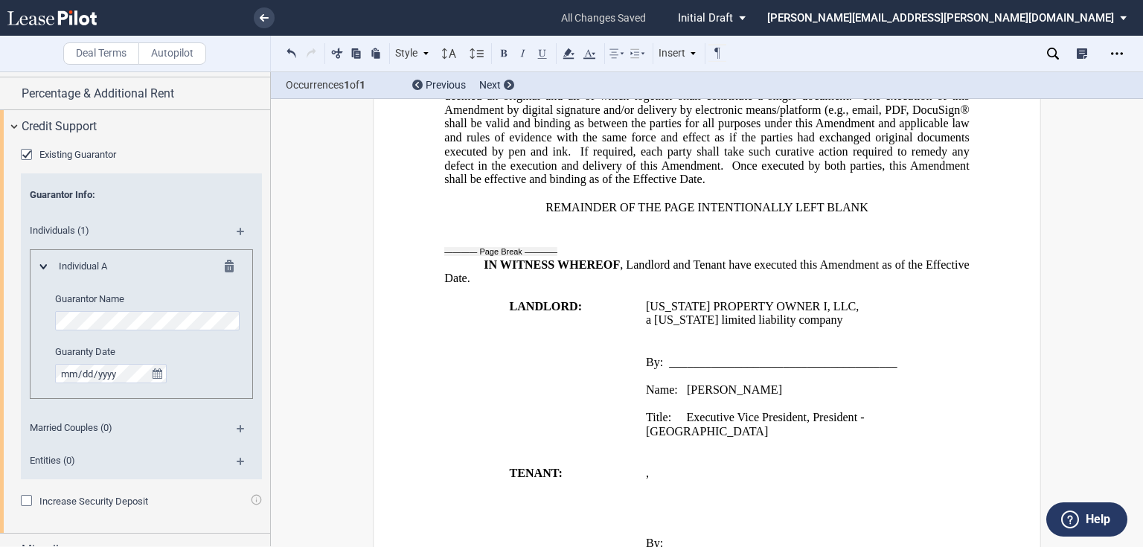
scroll to position [1116, 0]
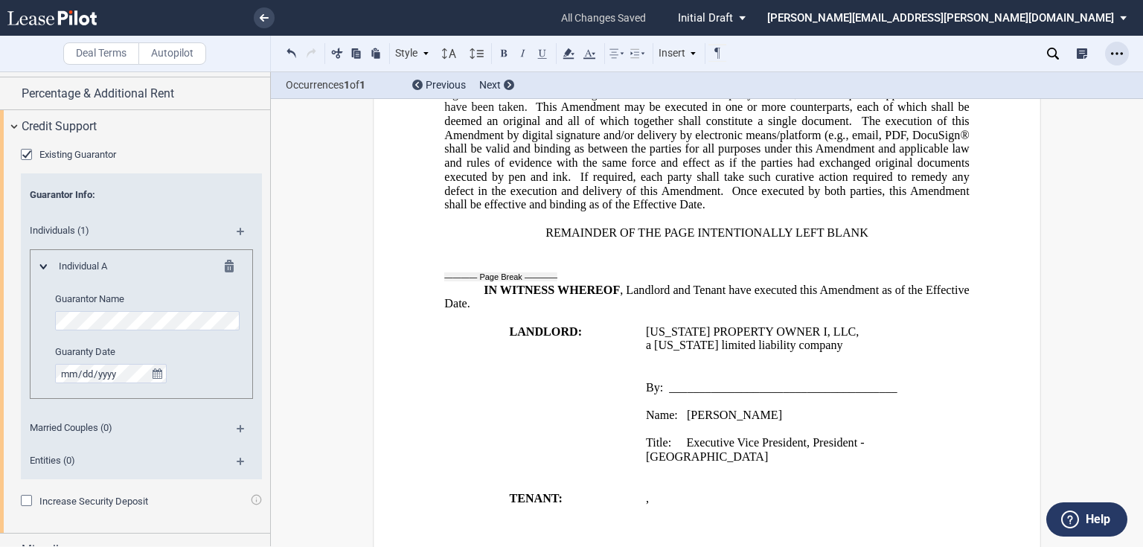
click at [1119, 43] on div "Open Lease options menu" at bounding box center [1117, 54] width 24 height 24
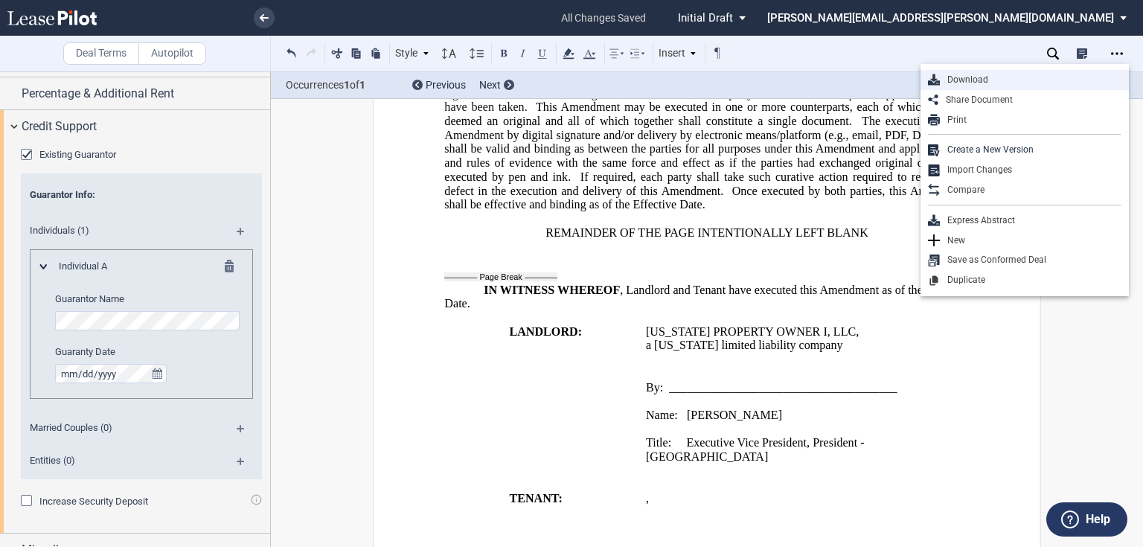
click at [974, 80] on div "Download" at bounding box center [1031, 80] width 182 height 13
